Goal: Transaction & Acquisition: Subscribe to service/newsletter

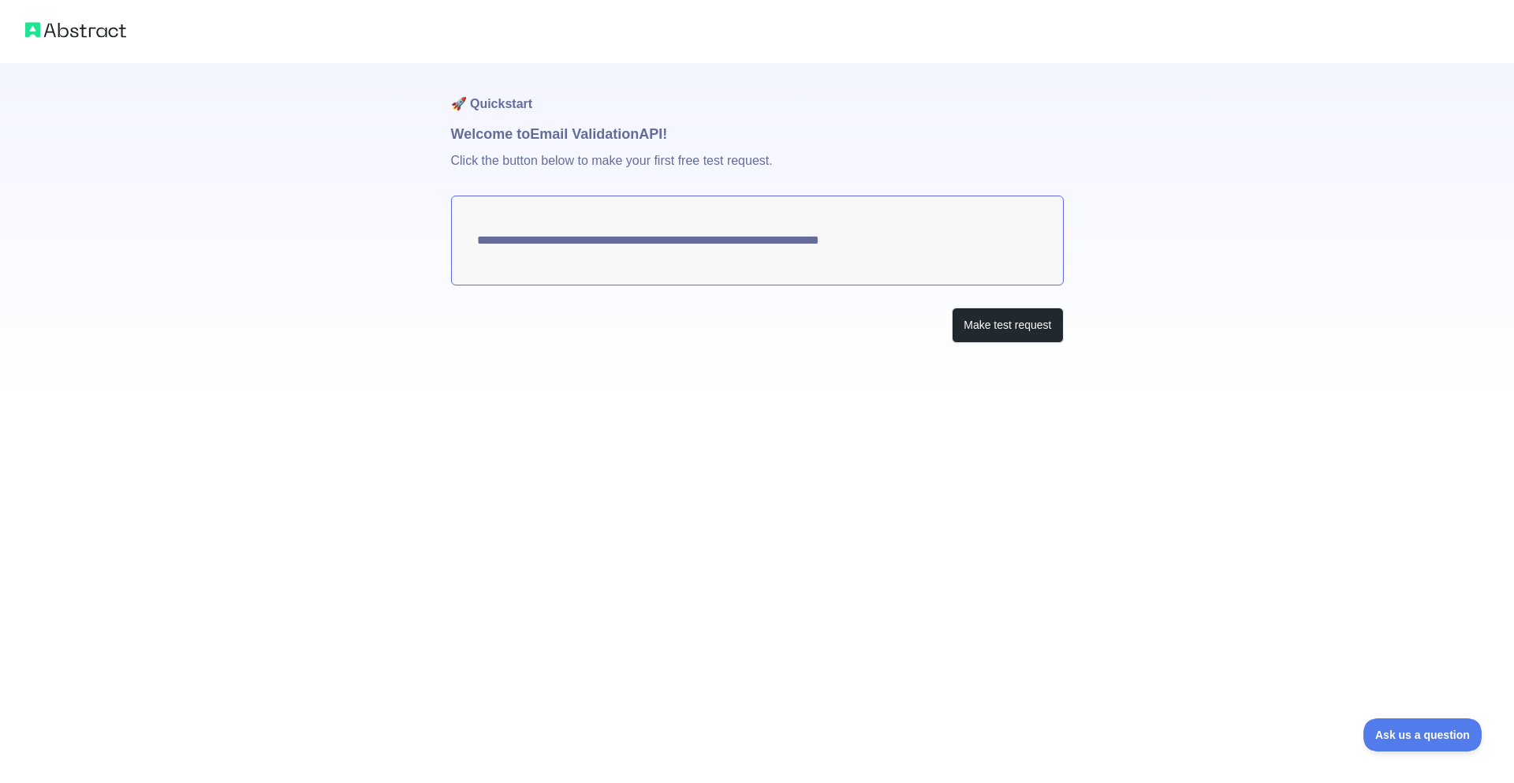
click at [1025, 345] on div "**********" at bounding box center [757, 234] width 613 height 343
click at [1011, 334] on button "Make test request" at bounding box center [1007, 324] width 111 height 35
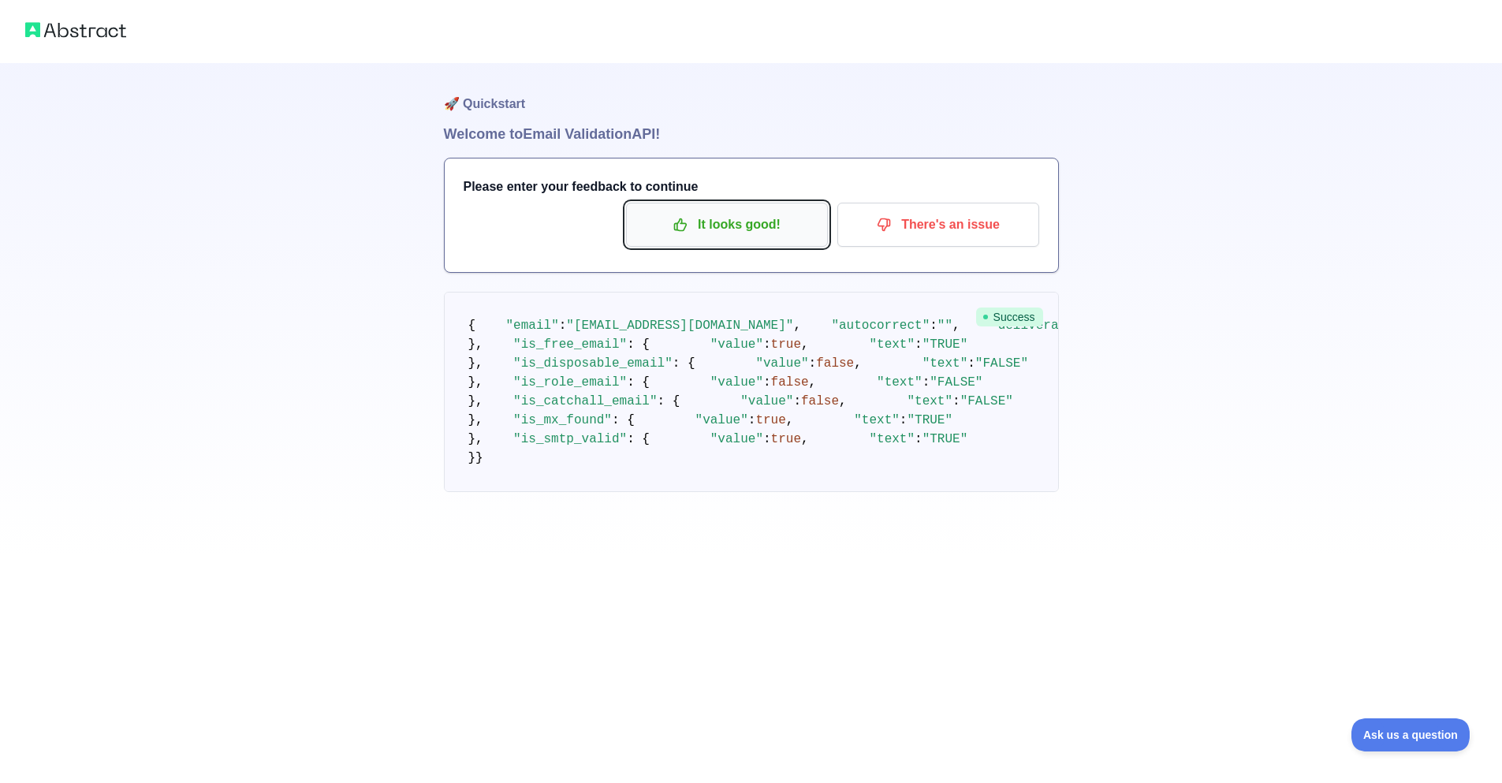
click at [724, 222] on p "It looks good!" at bounding box center [727, 224] width 178 height 27
